Goal: Task Accomplishment & Management: Use online tool/utility

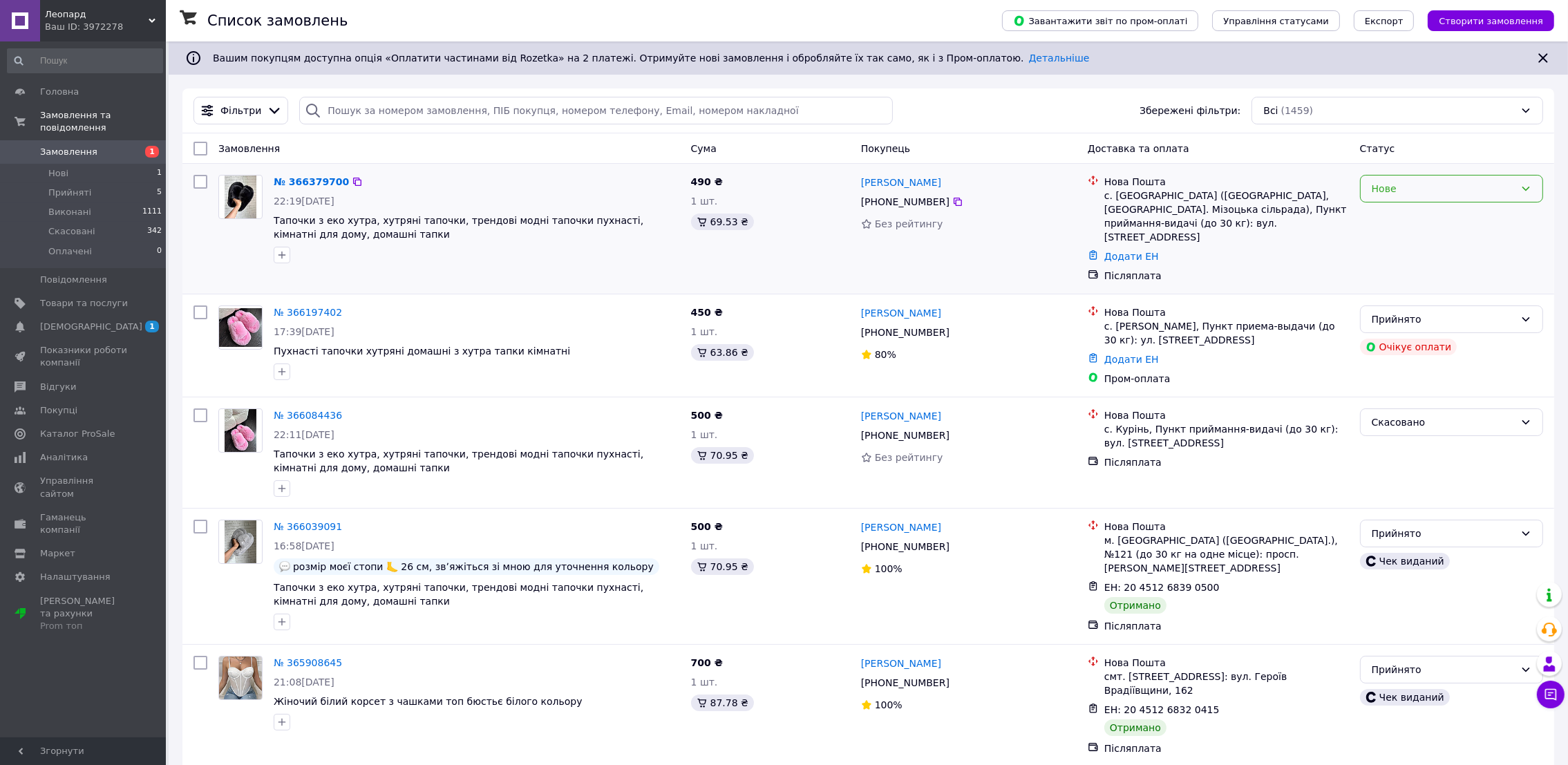
click at [1424, 194] on div "Нове" at bounding box center [1444, 189] width 144 height 15
click at [1402, 219] on li "Прийнято" at bounding box center [1451, 220] width 182 height 25
click at [89, 298] on span "Товари та послуги" at bounding box center [84, 303] width 88 height 13
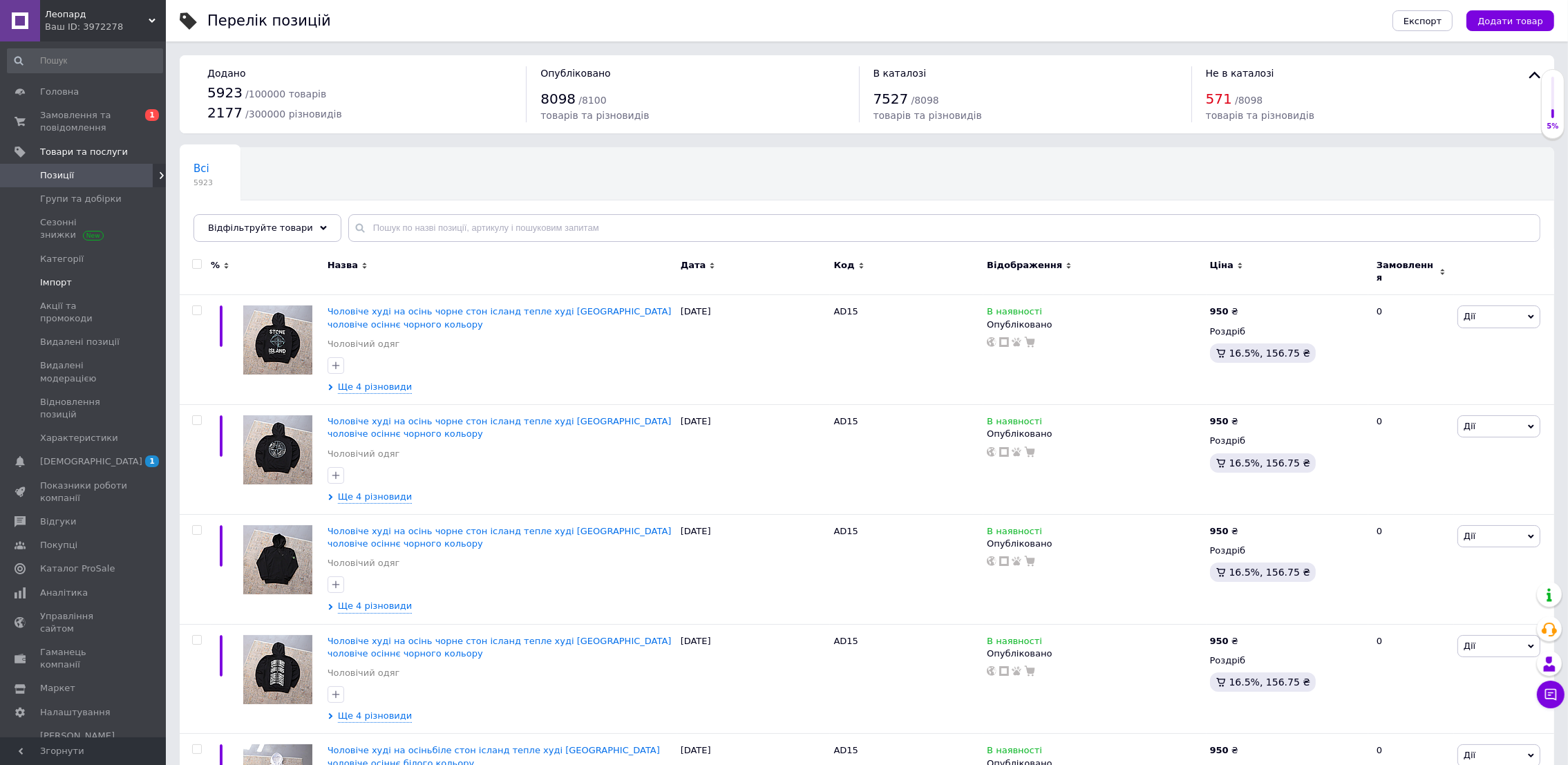
click at [107, 285] on span "Імпорт" at bounding box center [84, 282] width 88 height 13
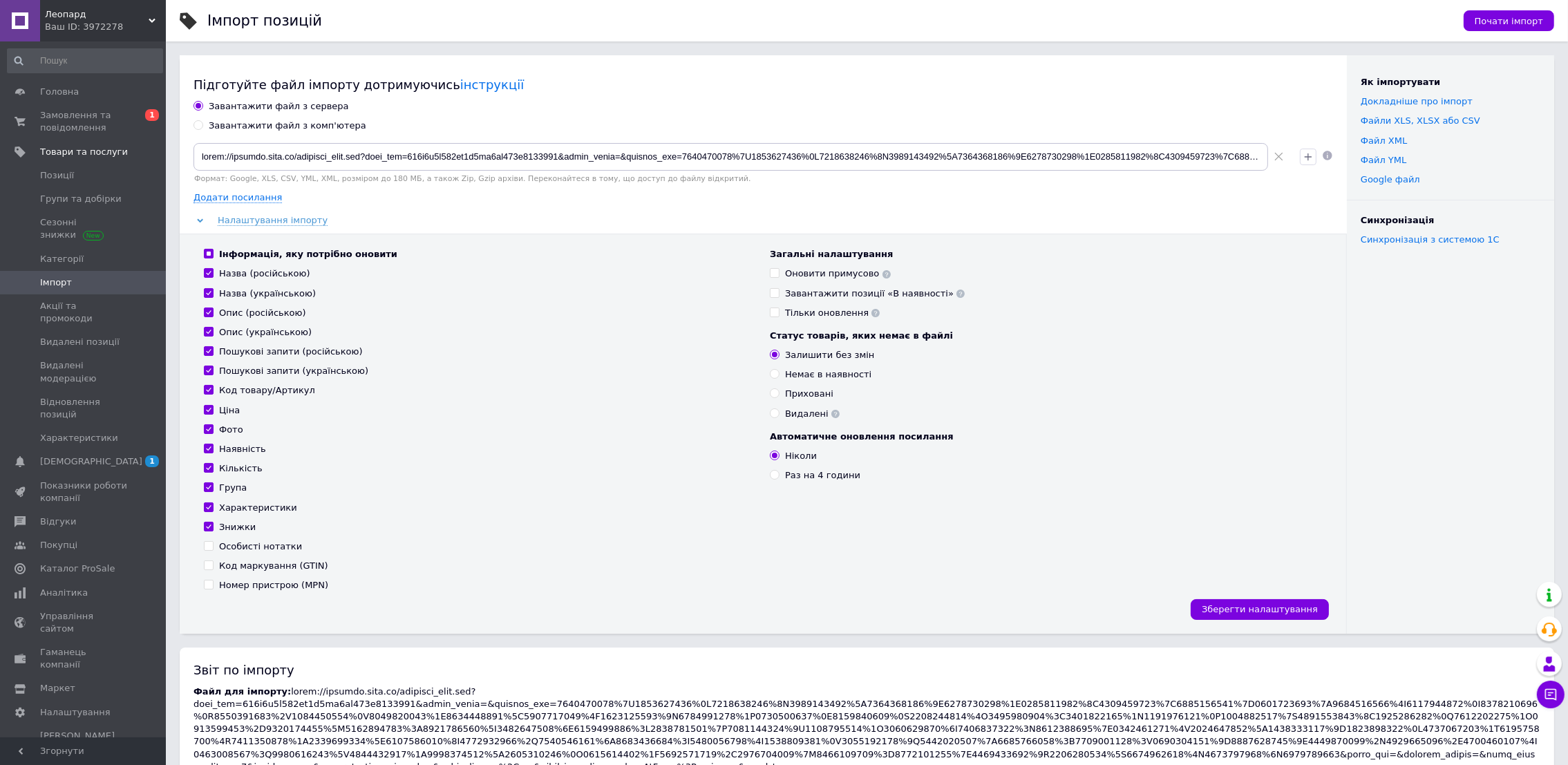
click at [1270, 162] on span at bounding box center [1279, 157] width 21 height 28
click at [1177, 154] on input at bounding box center [731, 157] width 1075 height 28
paste input "[URL][DOMAIN_NAME]"
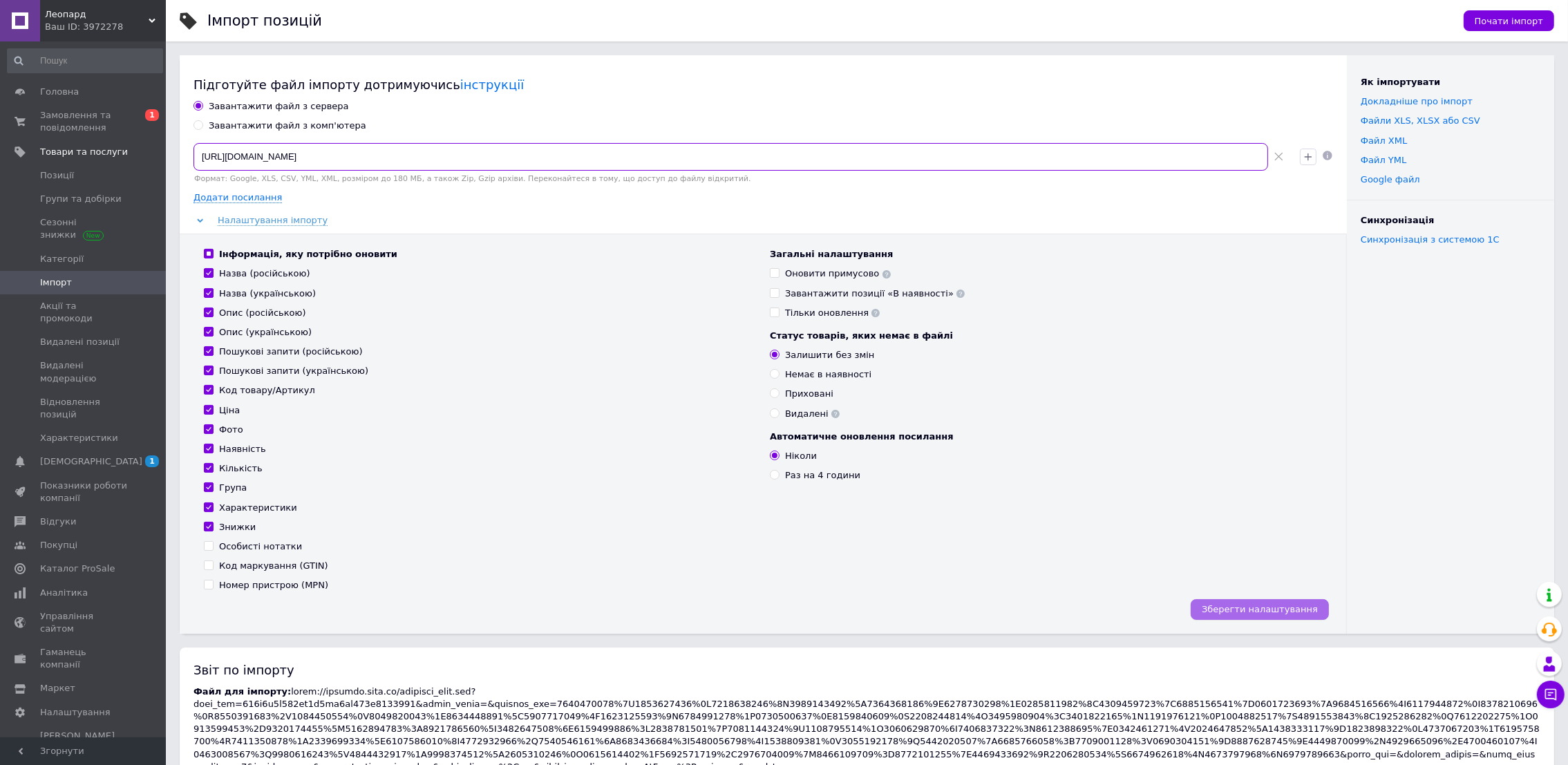
type input "[URL][DOMAIN_NAME]"
click at [1267, 601] on button "Зберегти налаштування" at bounding box center [1261, 610] width 139 height 21
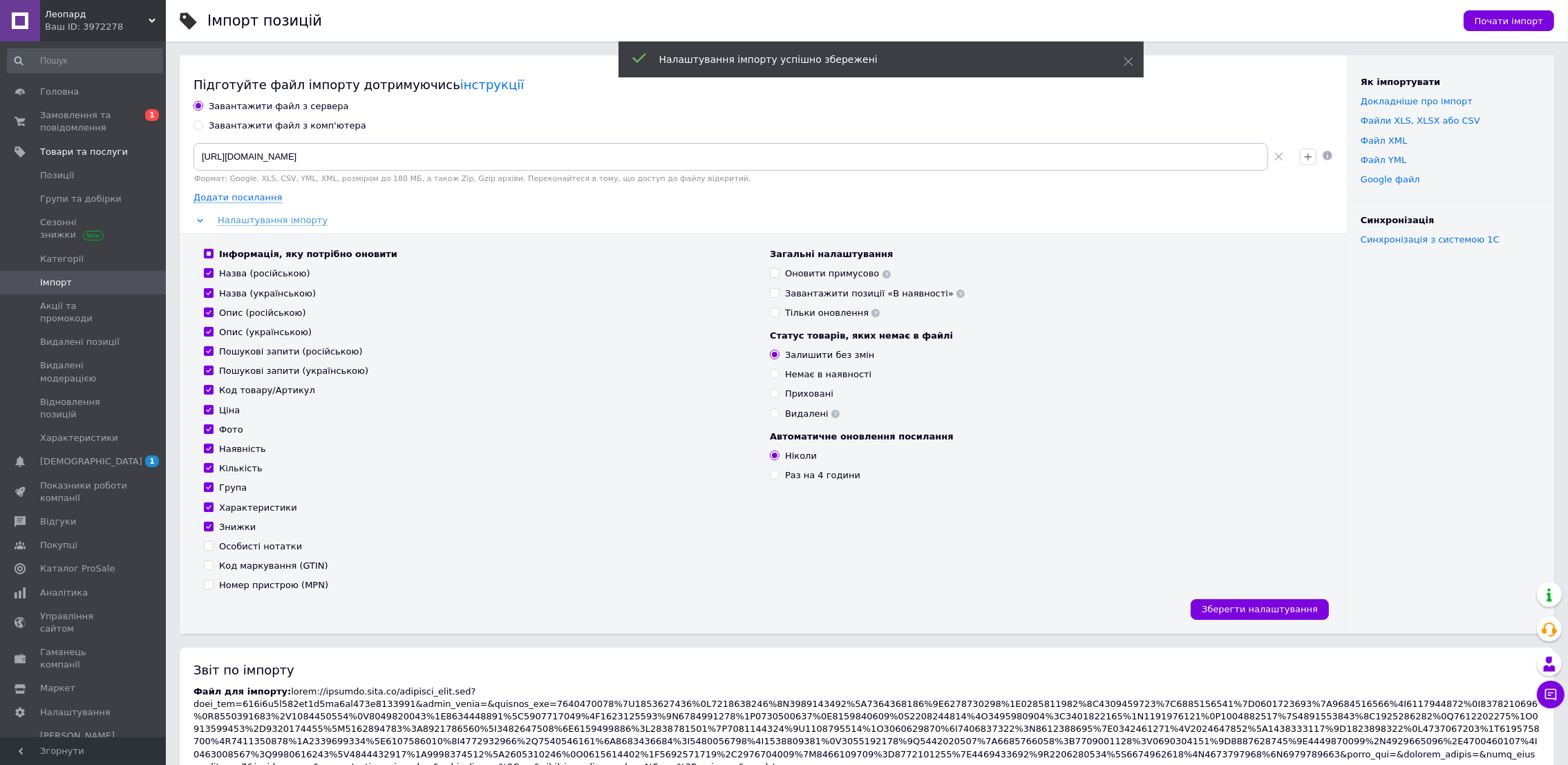
click at [1516, 34] on div "Почати імпорт" at bounding box center [1503, 20] width 104 height 41
click at [1520, 26] on span "Почати імпорт" at bounding box center [1509, 21] width 68 height 11
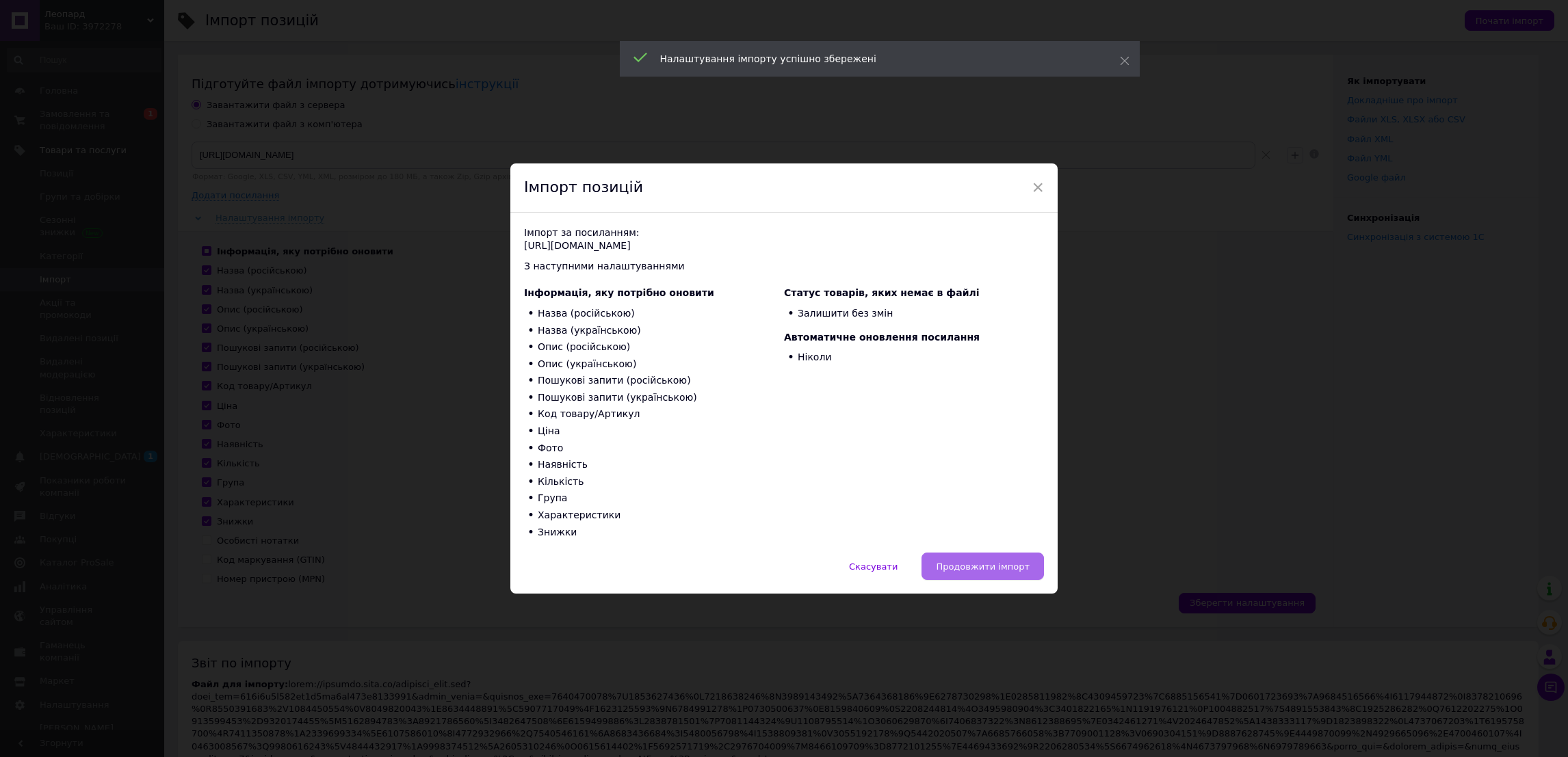
click at [990, 567] on span "Продовжити імпорт" at bounding box center [983, 566] width 93 height 10
